Goal: Information Seeking & Learning: Learn about a topic

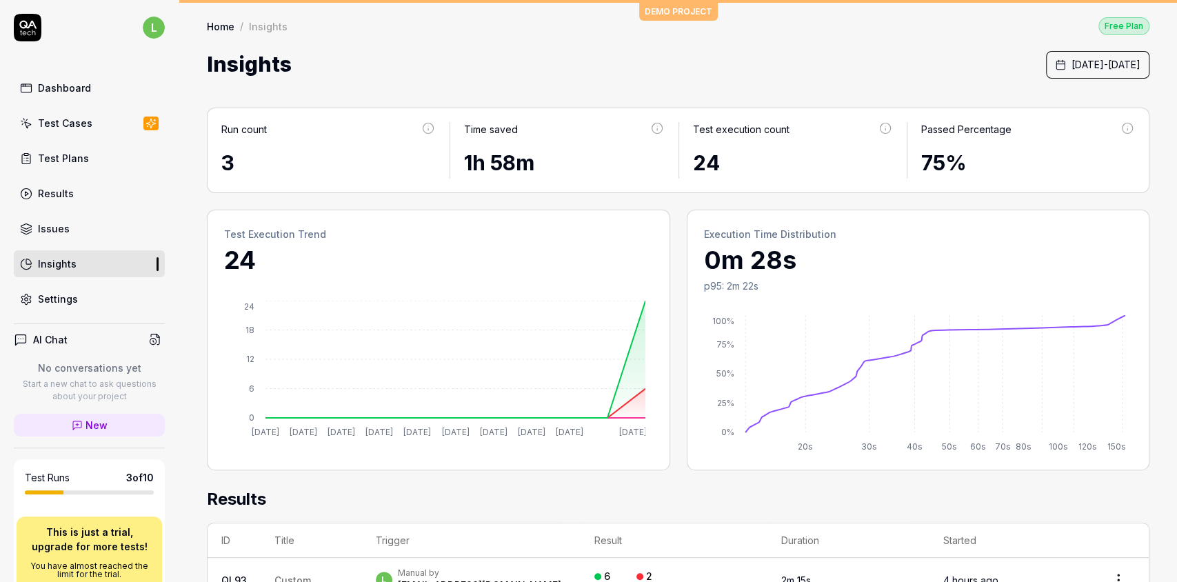
scroll to position [203, 0]
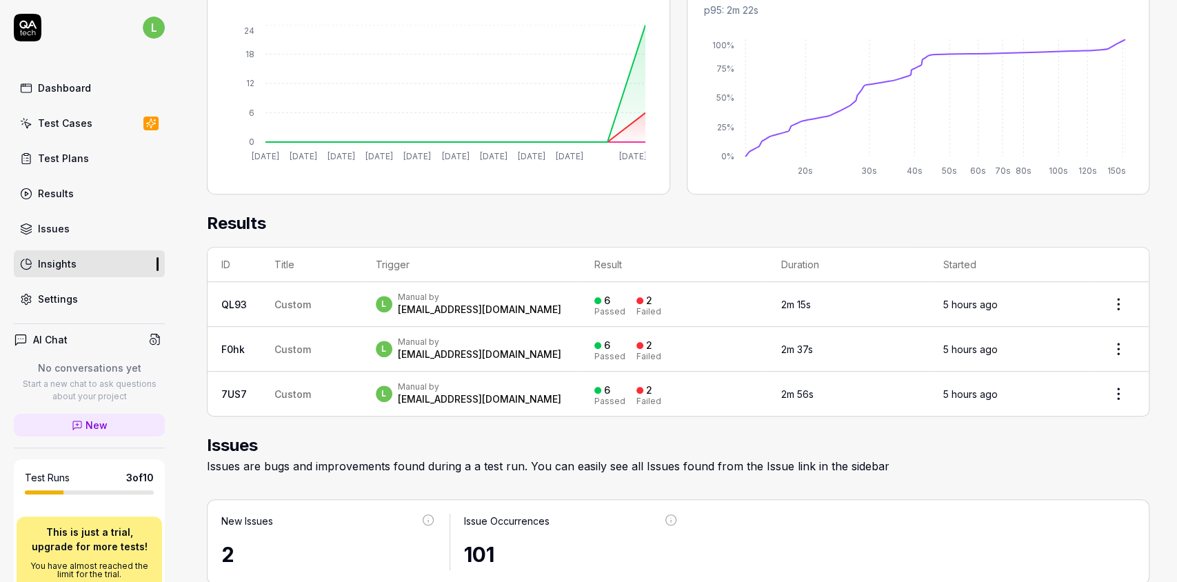
scroll to position [552, 0]
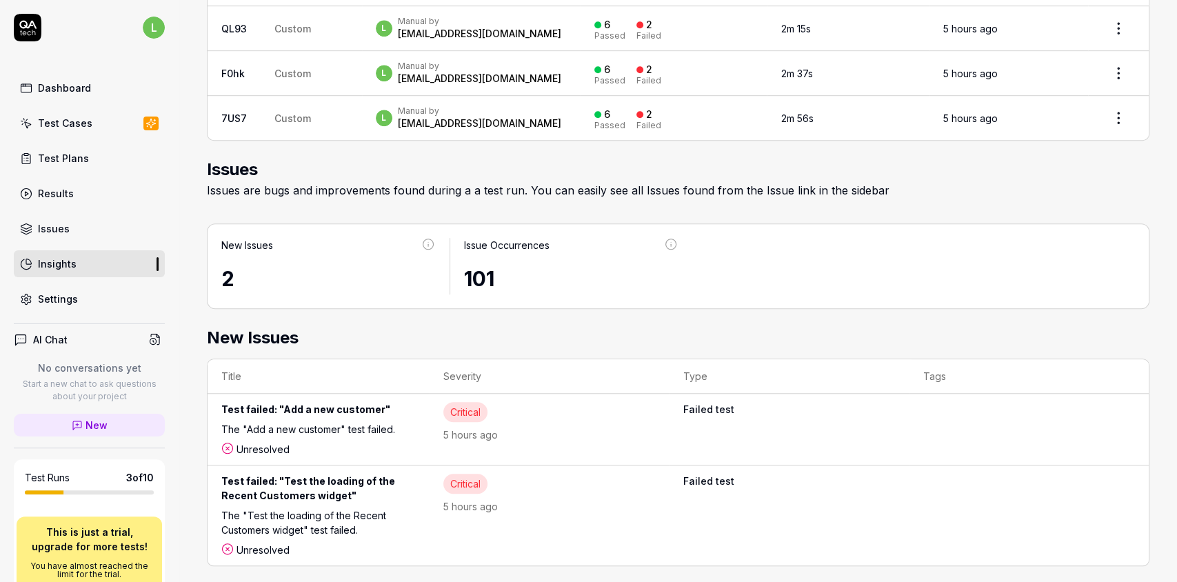
click at [37, 223] on link "Issues" at bounding box center [89, 228] width 151 height 27
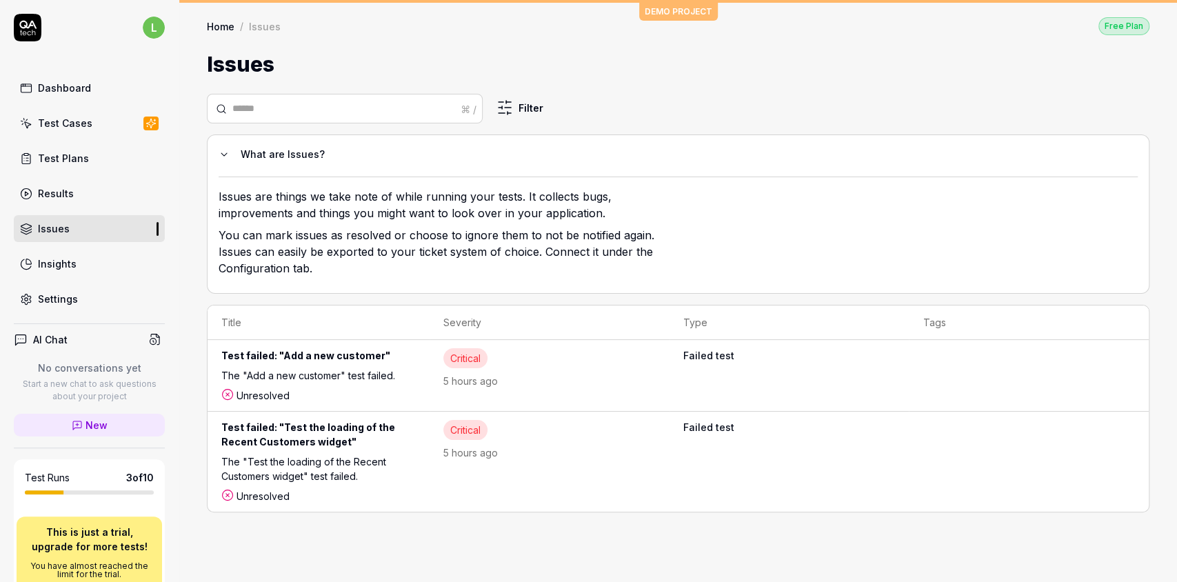
click at [924, 148] on div "What are Issues?" at bounding box center [684, 154] width 886 height 17
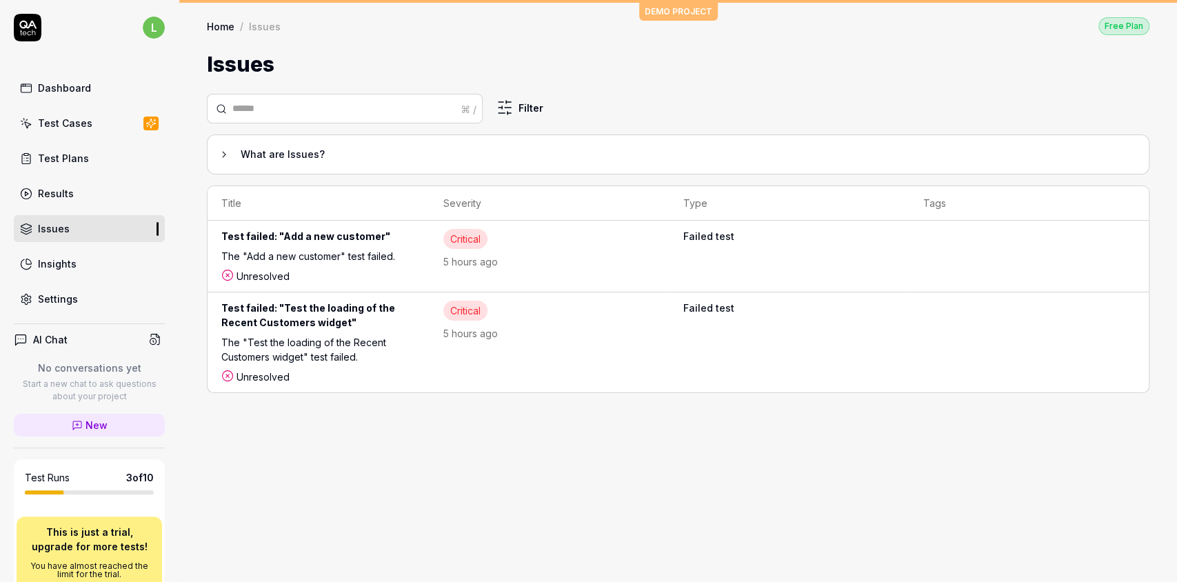
click at [254, 154] on div "What are Issues?" at bounding box center [684, 154] width 886 height 17
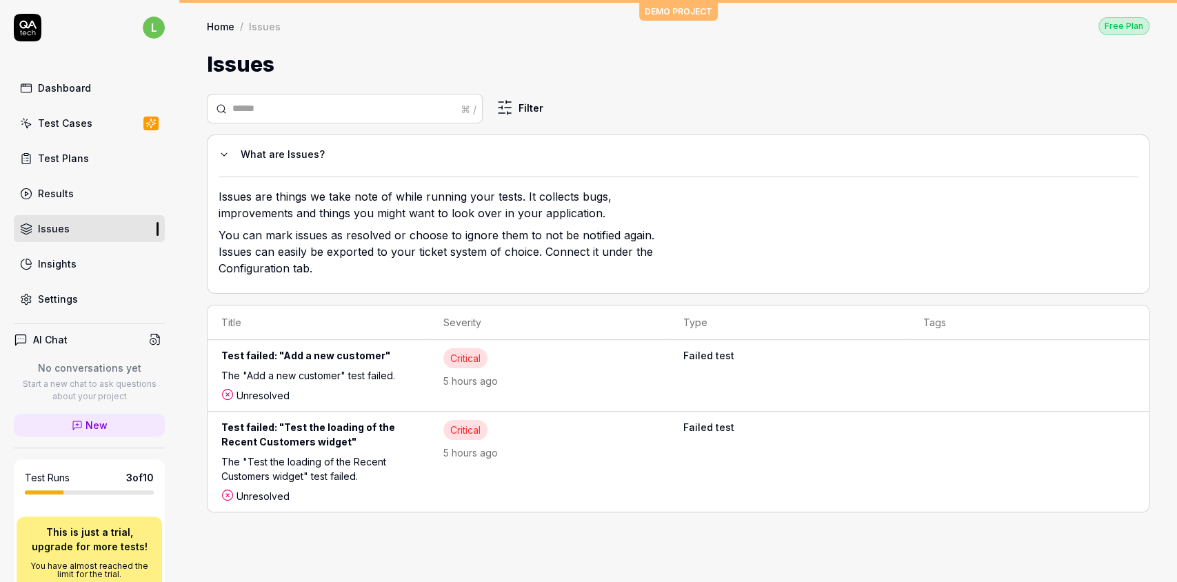
click at [254, 154] on div "What are Issues?" at bounding box center [684, 154] width 886 height 17
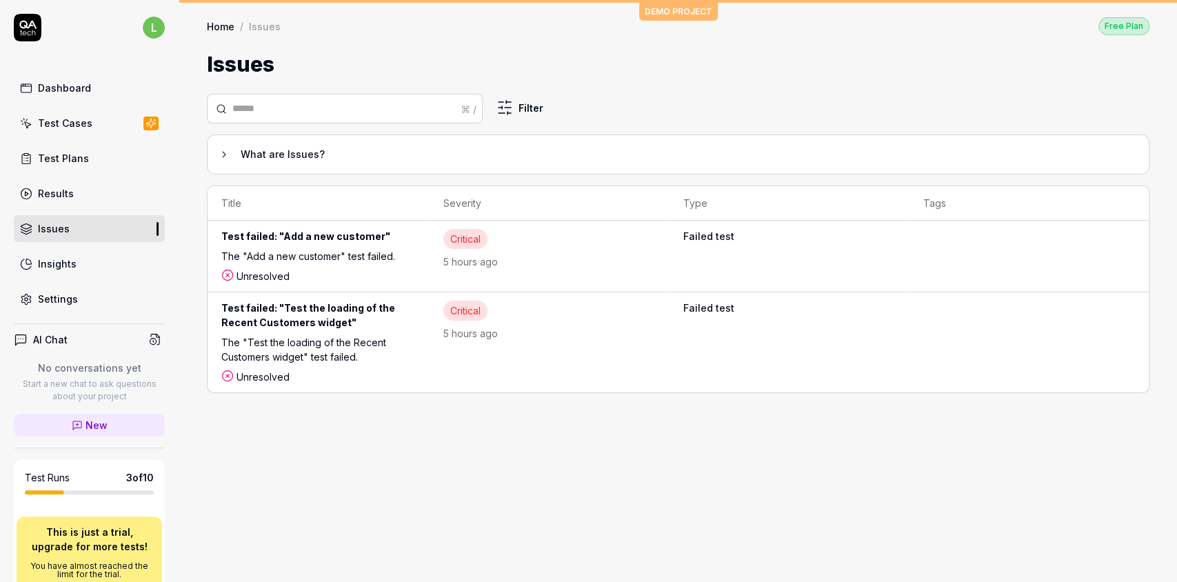
drag, startPoint x: 321, startPoint y: 403, endPoint x: 221, endPoint y: 333, distance: 122.4
click at [194, 294] on div "⌘ / Filter What are Issues? Title Severity Type Tags Test failed: "Add a new cu…" at bounding box center [678, 331] width 998 height 502
click at [329, 488] on div "⌘ / Filter What are Issues? Title Severity Type Tags Test failed: "Add a new cu…" at bounding box center [678, 331] width 998 height 502
